Goal: Transaction & Acquisition: Book appointment/travel/reservation

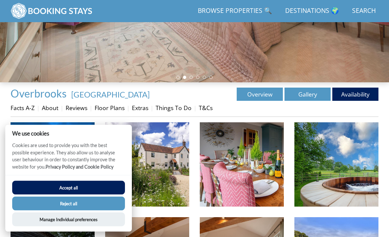
scroll to position [158, 0]
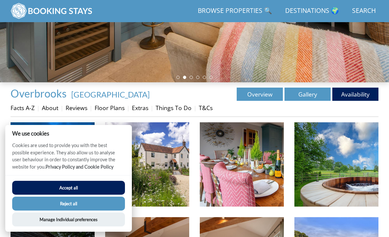
click at [341, 96] on link "Availability" at bounding box center [355, 93] width 46 height 13
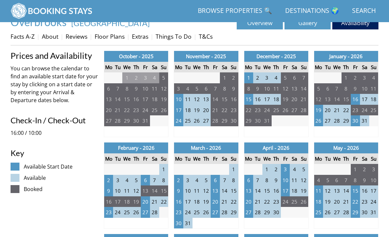
scroll to position [229, 0]
click at [269, 99] on td "17" at bounding box center [267, 99] width 9 height 11
click at [266, 103] on td "17" at bounding box center [267, 99] width 9 height 11
click at [267, 102] on td "17" at bounding box center [267, 99] width 9 height 11
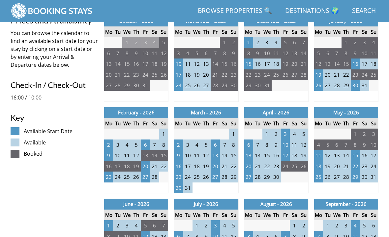
scroll to position [265, 0]
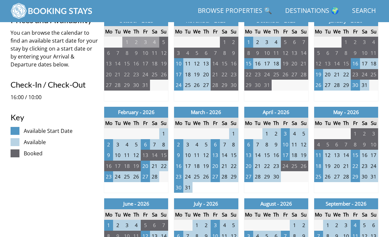
click at [252, 69] on td "22" at bounding box center [248, 74] width 9 height 11
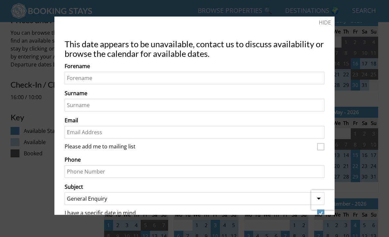
scroll to position [0, 0]
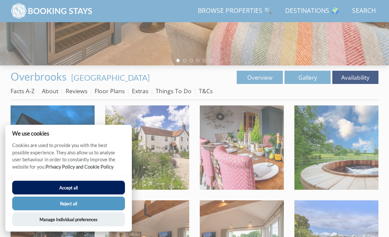
scroll to position [158, 0]
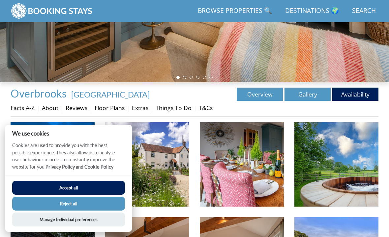
click at [353, 100] on link "Availability" at bounding box center [355, 93] width 46 height 13
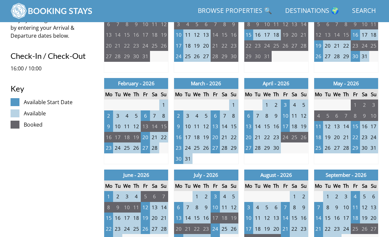
scroll to position [292, 0]
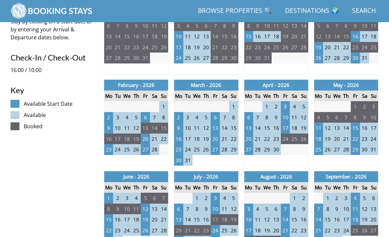
click at [322, 148] on td "25" at bounding box center [318, 149] width 9 height 11
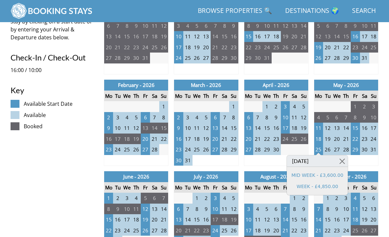
click at [326, 174] on link "MID WEEK - £3,600.00" at bounding box center [318, 175] width 52 height 7
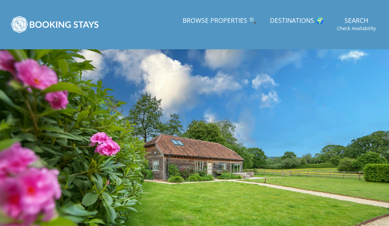
click at [363, 29] on small "Check Availability" at bounding box center [356, 28] width 39 height 7
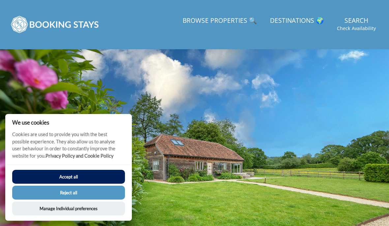
click at [111, 192] on button "Reject all" at bounding box center [68, 192] width 113 height 14
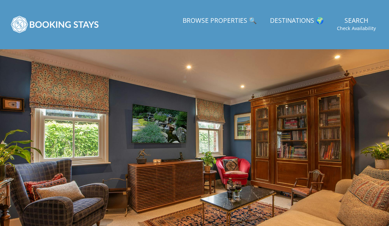
scroll to position [2, 0]
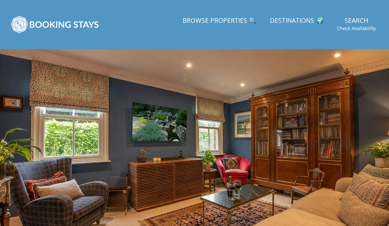
click at [356, 29] on small "Check Availability" at bounding box center [356, 28] width 39 height 7
click at [361, 29] on small "Check Availability" at bounding box center [356, 28] width 39 height 7
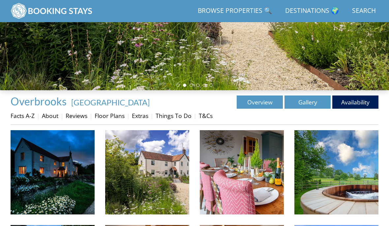
scroll to position [151, 0]
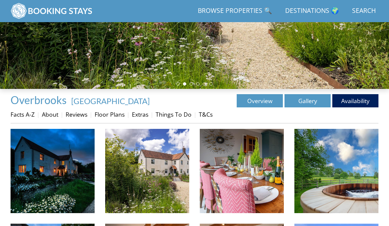
click at [353, 105] on link "Availability" at bounding box center [355, 100] width 46 height 13
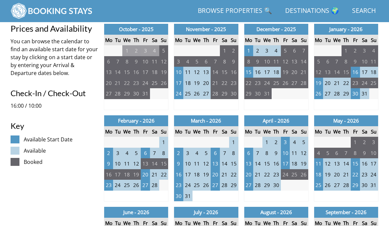
scroll to position [256, 0]
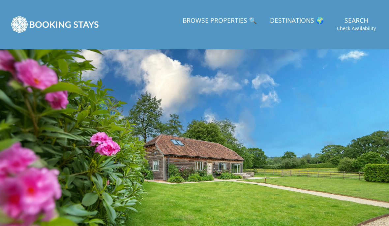
click at [297, 27] on link "Destinations 🌍" at bounding box center [297, 21] width 59 height 15
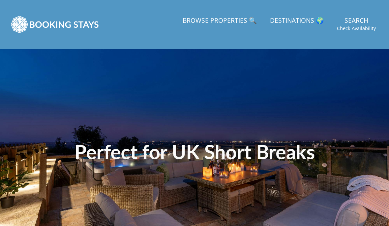
scroll to position [3, 0]
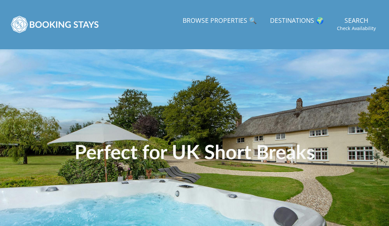
click at [223, 28] on link "Browse Properties 🔍" at bounding box center [219, 21] width 79 height 15
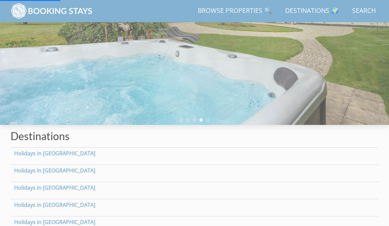
scroll to position [118, 0]
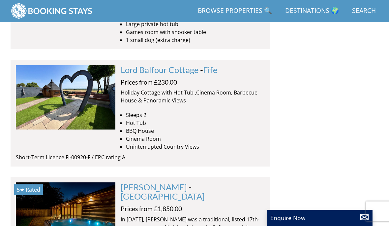
scroll to position [1980, 0]
